Goal: Information Seeking & Learning: Learn about a topic

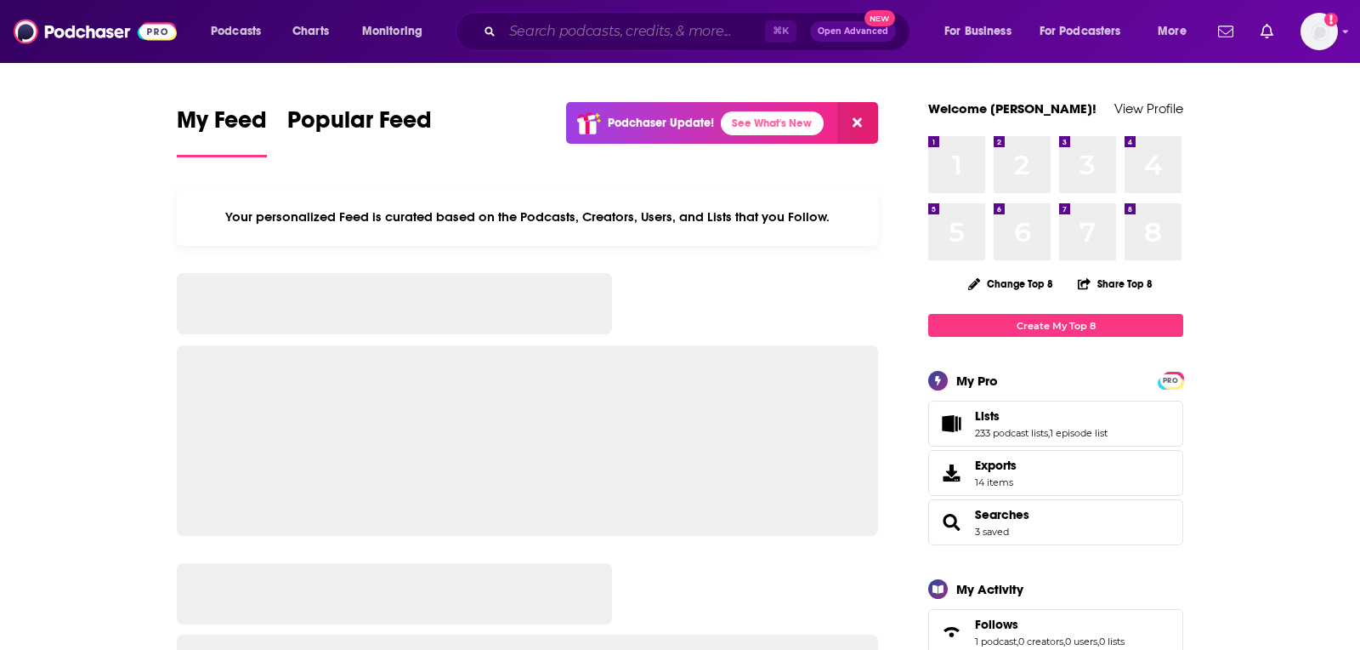
click at [633, 33] on input "Search podcasts, credits, & more..." at bounding box center [634, 31] width 263 height 27
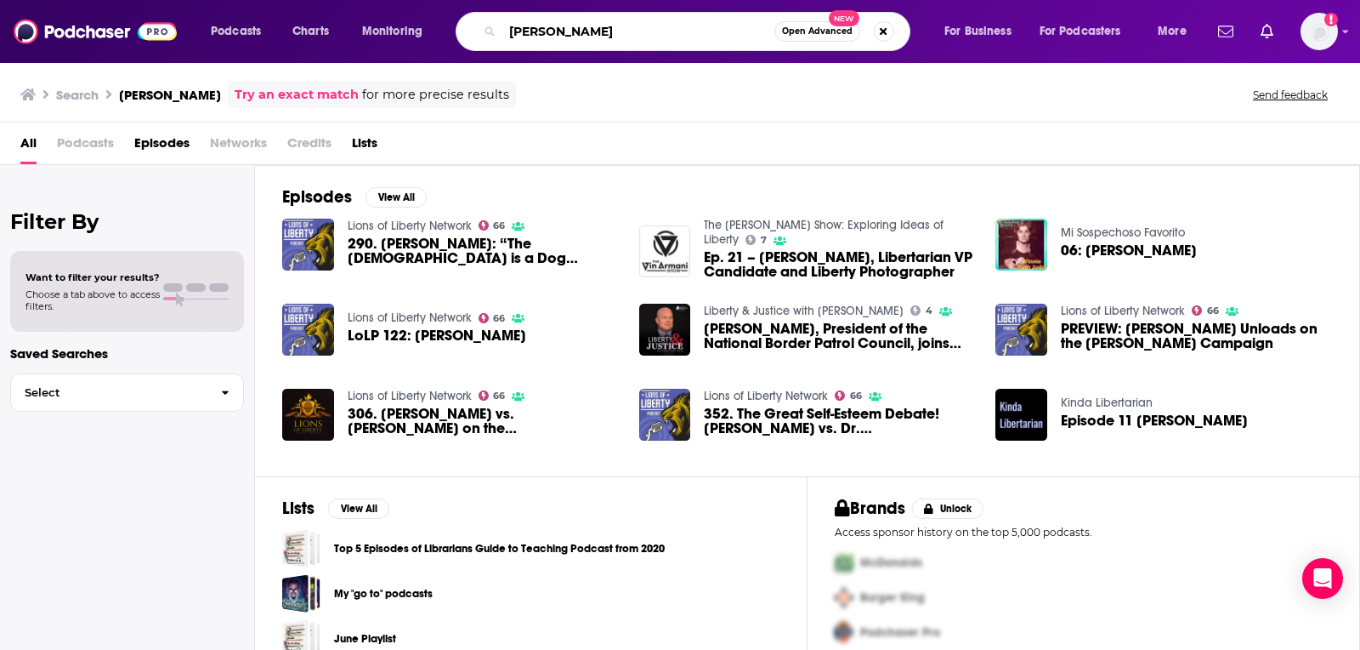
click at [580, 29] on input "[PERSON_NAME]" at bounding box center [639, 31] width 272 height 27
type input "[PERSON_NAME]"
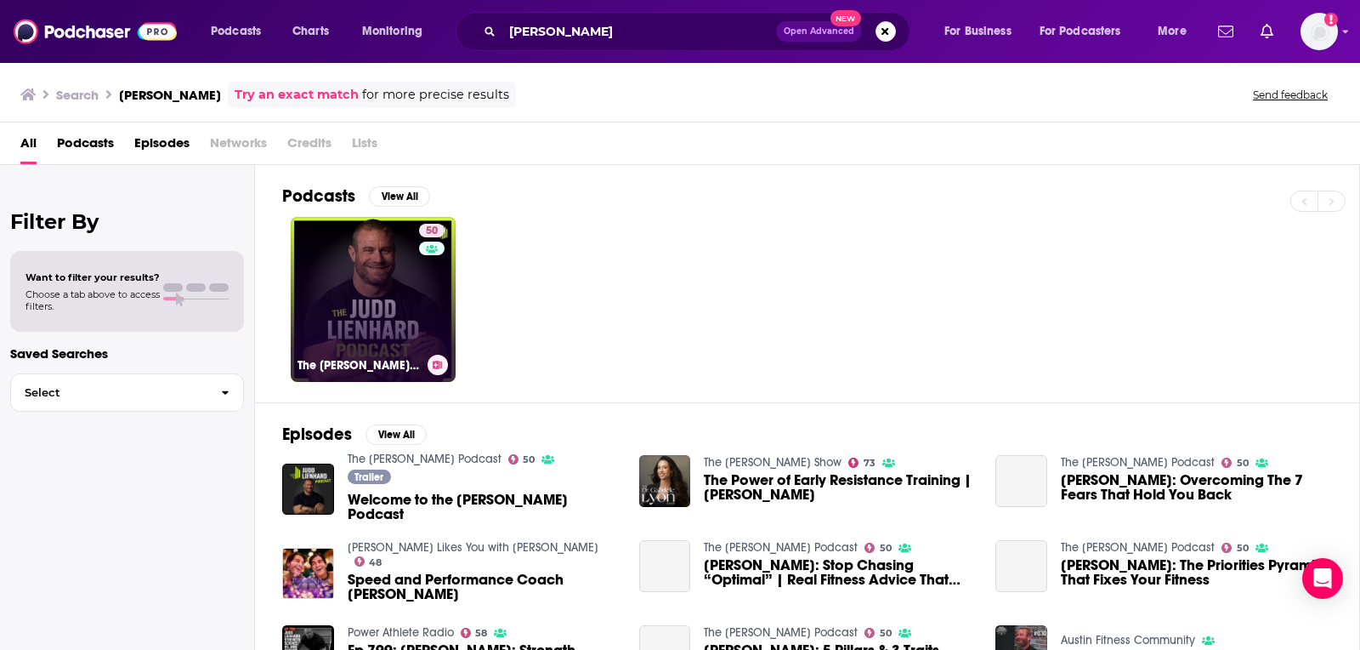
click at [383, 240] on link "50 The [PERSON_NAME] Podcast" at bounding box center [373, 299] width 165 height 165
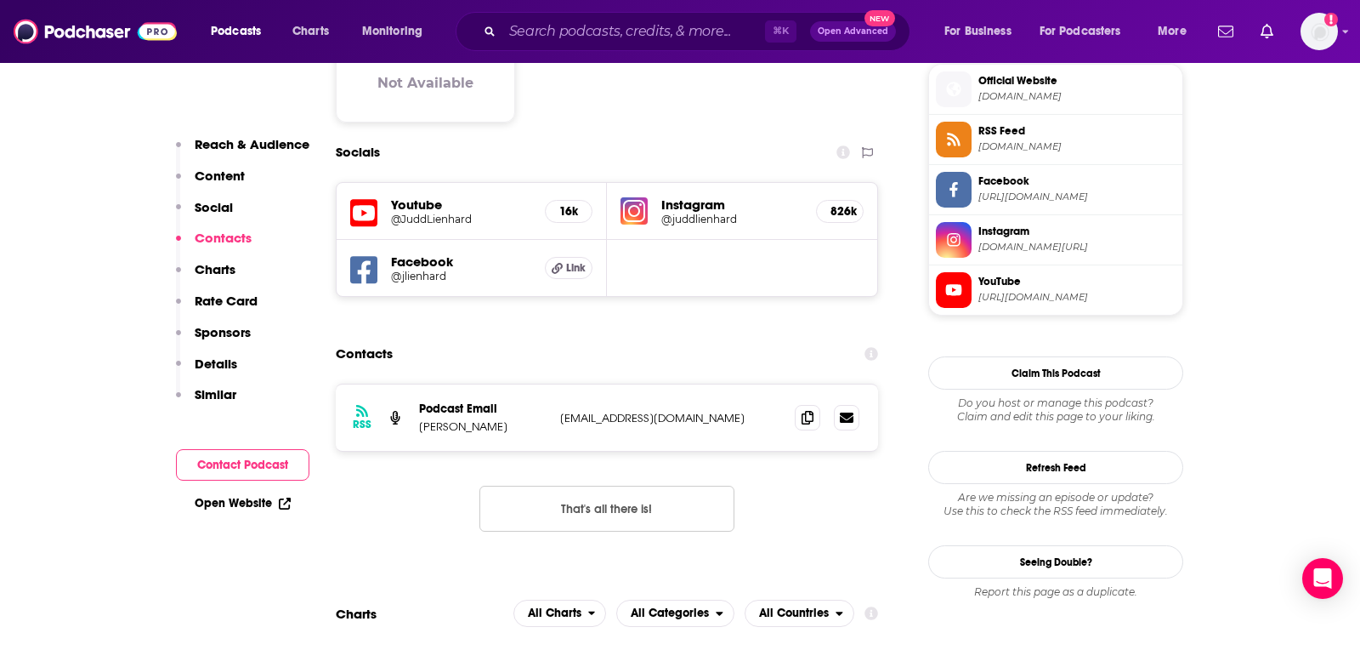
scroll to position [1398, 0]
